Goal: Navigation & Orientation: Find specific page/section

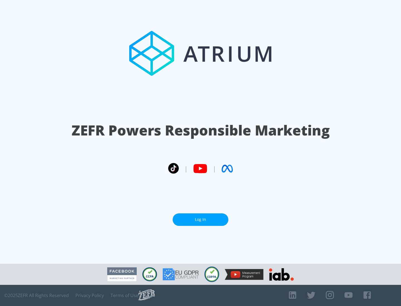
click at [200, 217] on link "Log In" at bounding box center [200, 219] width 56 height 13
